Goal: Answer question/provide support

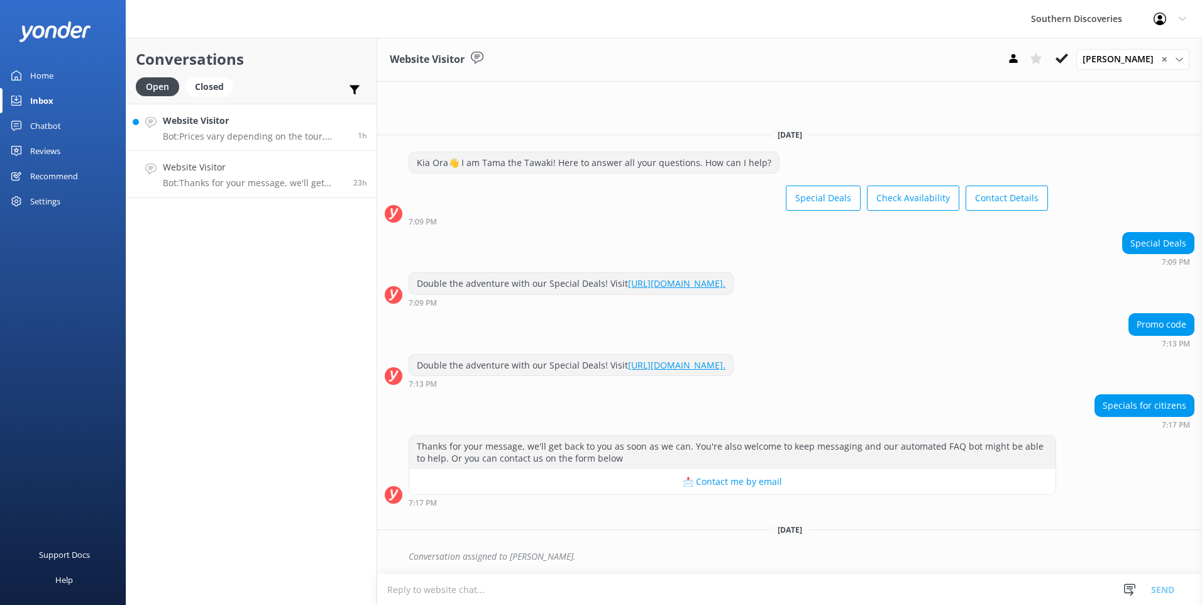
click at [260, 117] on h4 "Website Visitor" at bounding box center [255, 121] width 185 height 14
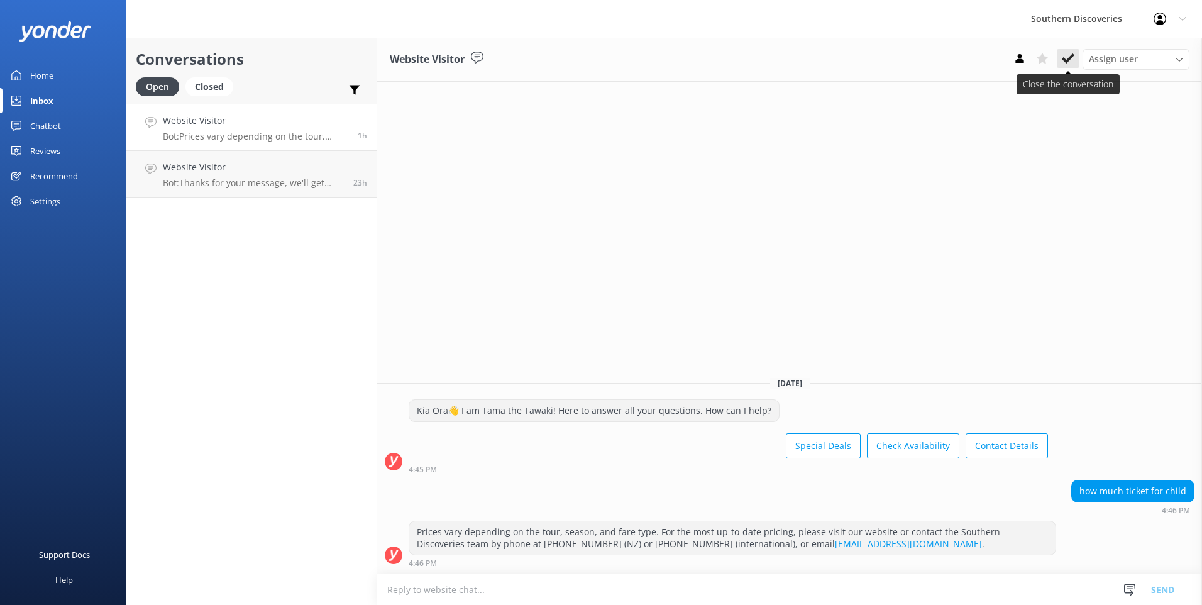
click at [1060, 60] on button at bounding box center [1067, 58] width 23 height 19
